Goal: Communication & Community: Answer question/provide support

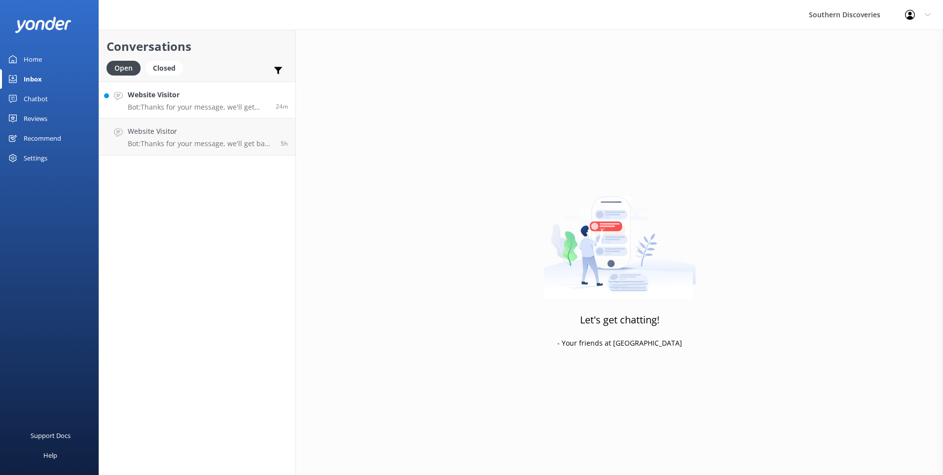
click at [231, 108] on p "Bot: Thanks for your message, we'll get back to you as soon as we can. You're a…" at bounding box center [198, 107] width 141 height 9
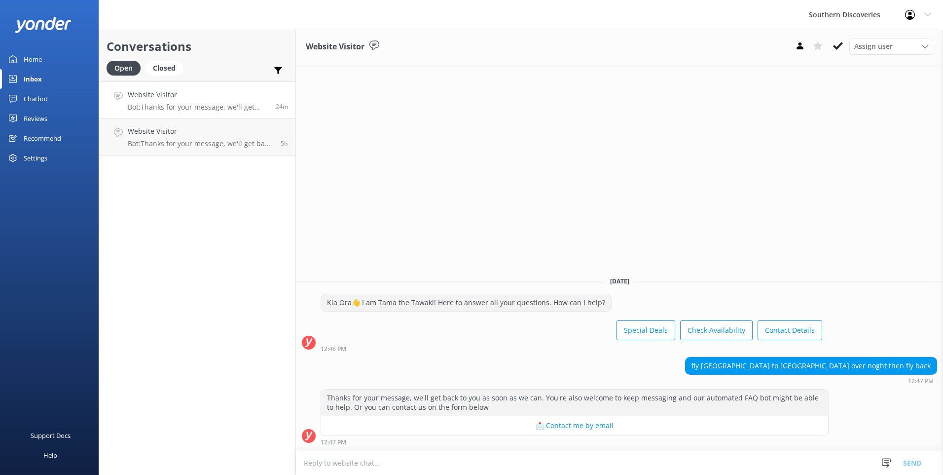
click at [612, 465] on textarea at bounding box center [619, 462] width 647 height 24
type textarea "k"
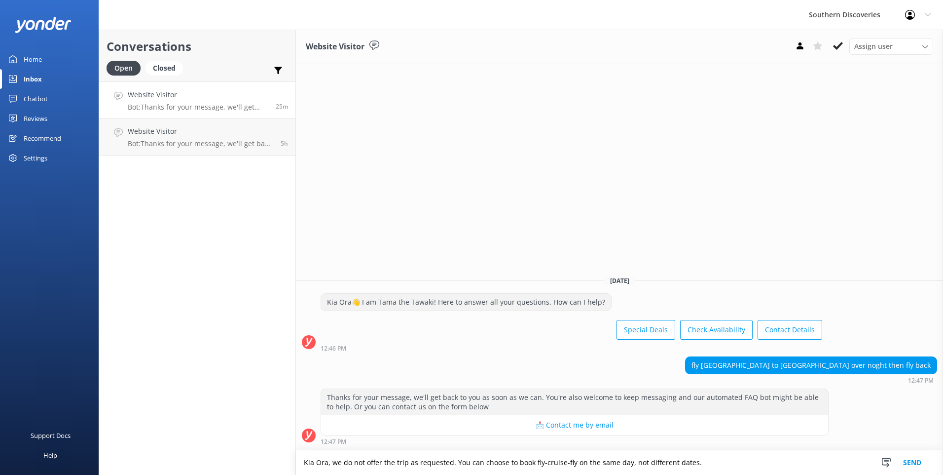
type textarea "Kia Ora, we do not offer the trip as requested. You can choose to book fly-crui…"
click at [908, 465] on button "Send" at bounding box center [912, 462] width 37 height 25
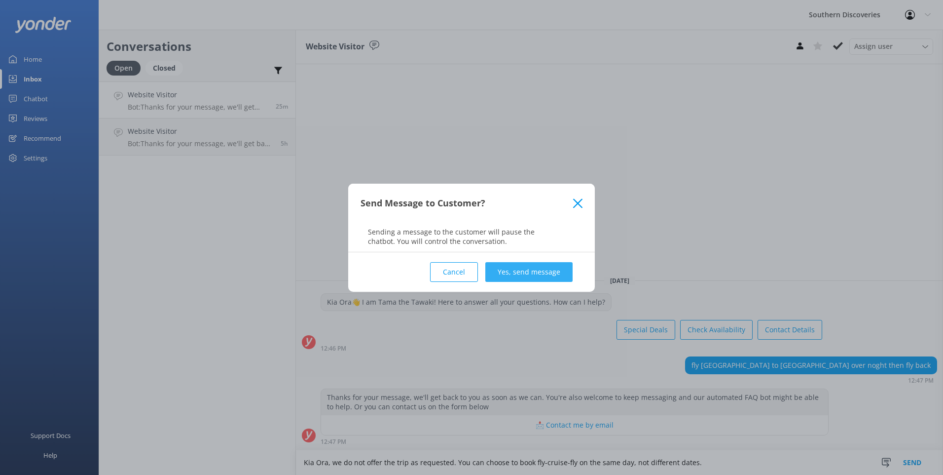
drag, startPoint x: 573, startPoint y: 274, endPoint x: 551, endPoint y: 273, distance: 22.2
click at [567, 275] on div "Cancel Yes, send message" at bounding box center [472, 271] width 222 height 39
click at [545, 271] on button "Yes, send message" at bounding box center [528, 272] width 87 height 20
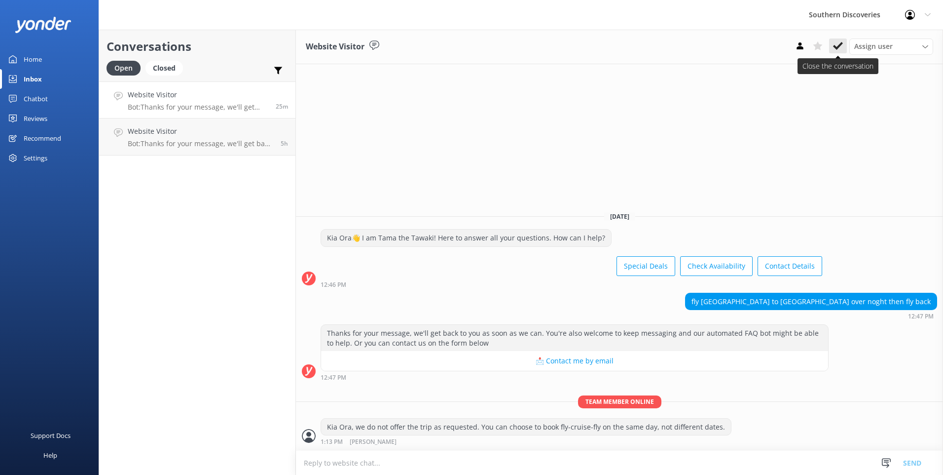
click at [840, 47] on icon at bounding box center [838, 46] width 10 height 10
